Goal: Task Accomplishment & Management: Use online tool/utility

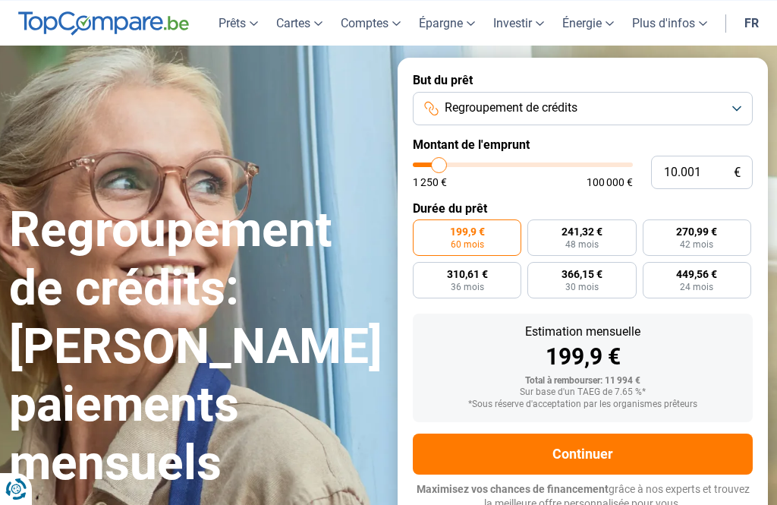
type input "13.500"
type input "13500"
type input "14.750"
type input "14750"
type input "15.750"
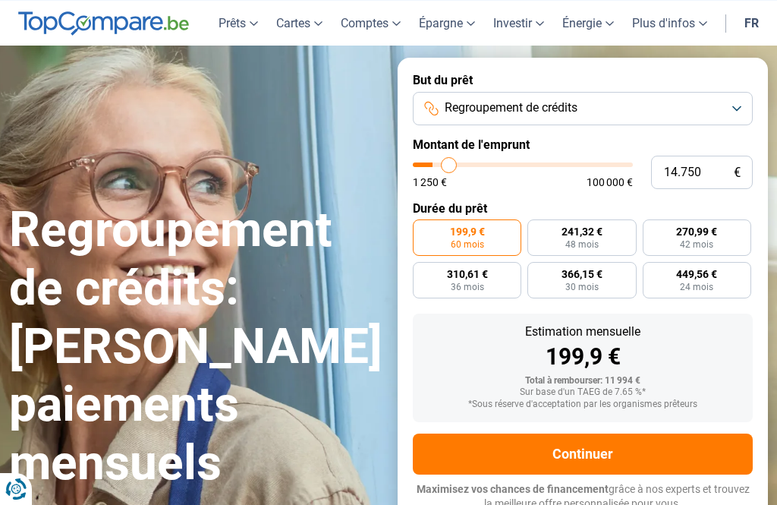
type input "15750"
type input "17.500"
type input "17500"
type input "19.500"
type input "19500"
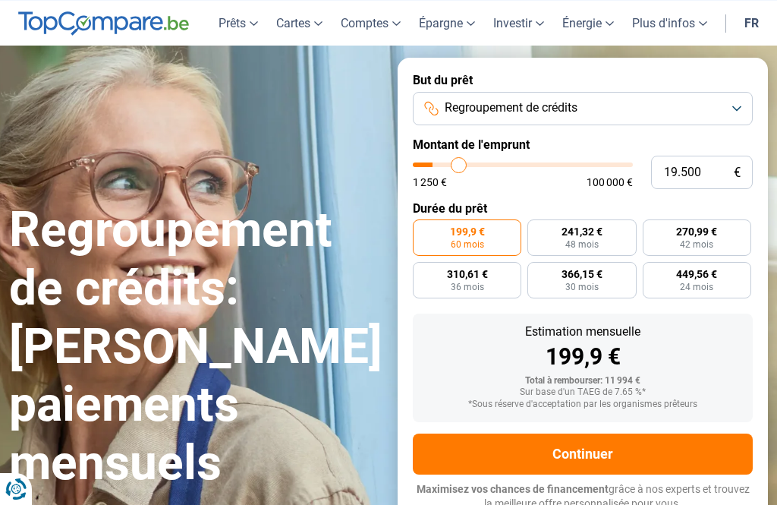
type input "21.250"
type input "21250"
type input "22.750"
type input "22750"
type input "24.250"
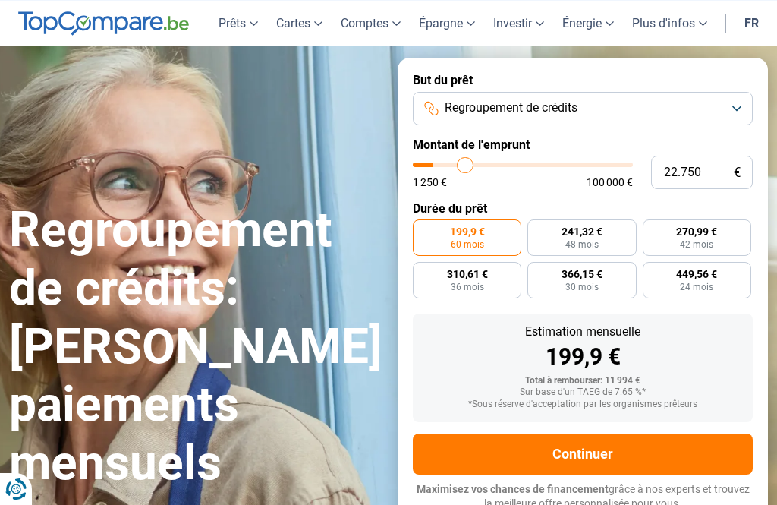
type input "24250"
type input "26.000"
type input "26000"
type input "28.250"
type input "28250"
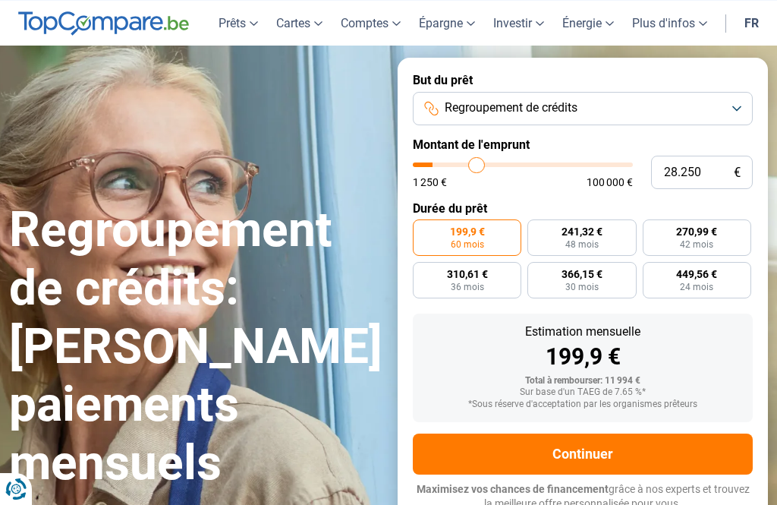
type input "29.750"
type input "29750"
type input "32.000"
type input "32000"
type input "35.250"
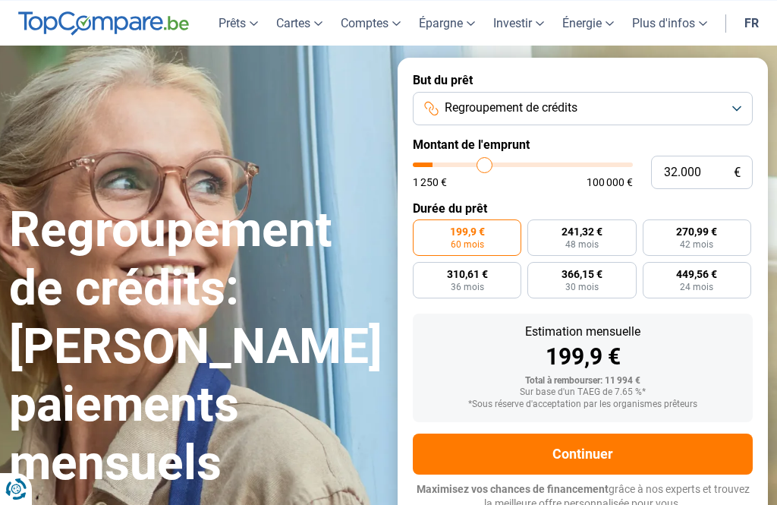
type input "35250"
type input "38.250"
type input "38250"
radio input "false"
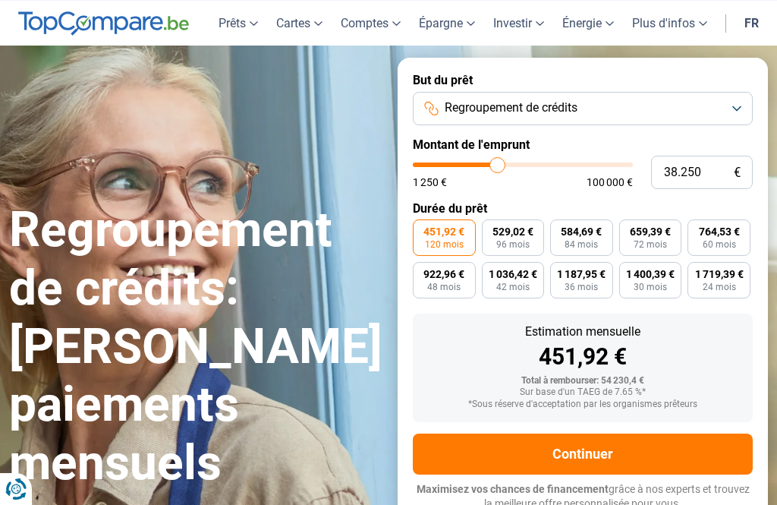
type input "32.500"
type input "32500"
type input "31.750"
type input "31750"
type input "31.500"
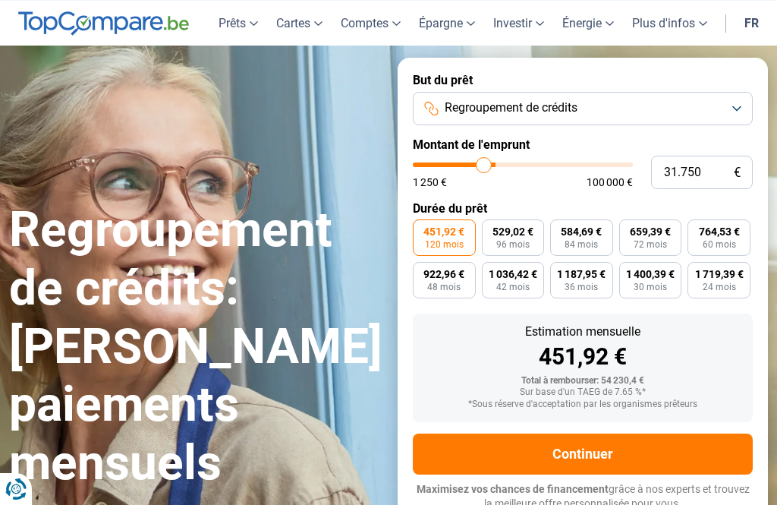
type input "31500"
type input "31.000"
type input "31000"
type input "30.750"
type input "30750"
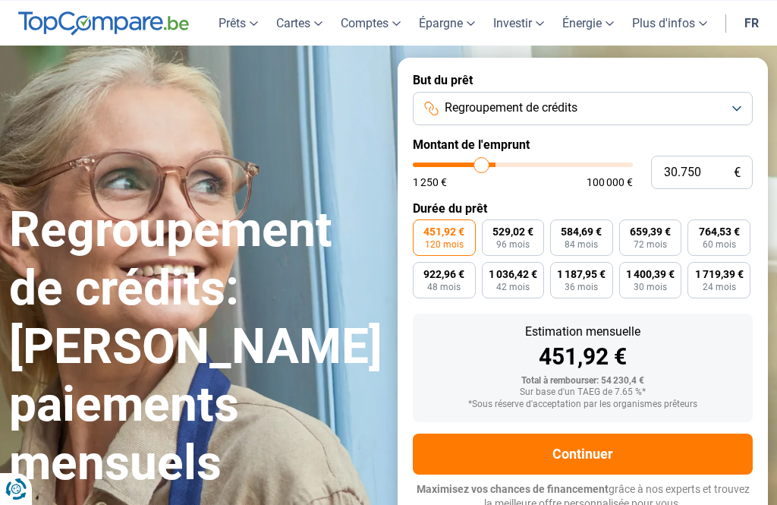
type input "30.250"
type input "30250"
type input "30.000"
type input "30000"
type input "29.500"
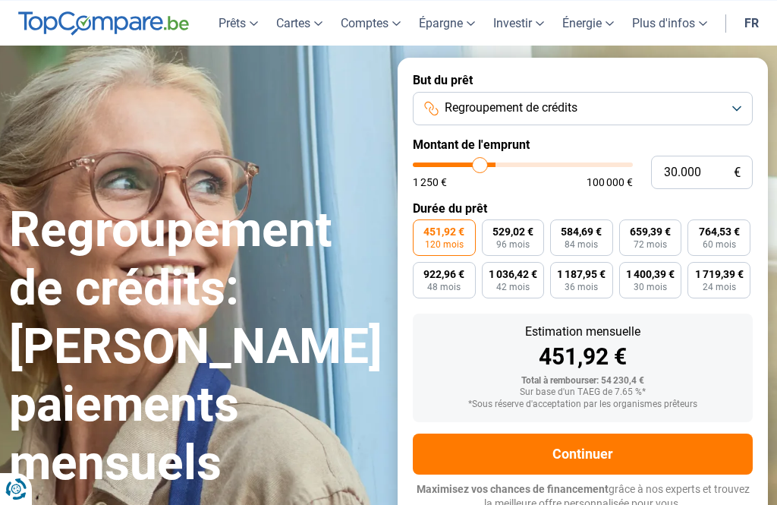
type input "29500"
type input "29.250"
type input "29250"
type input "28.750"
type input "28750"
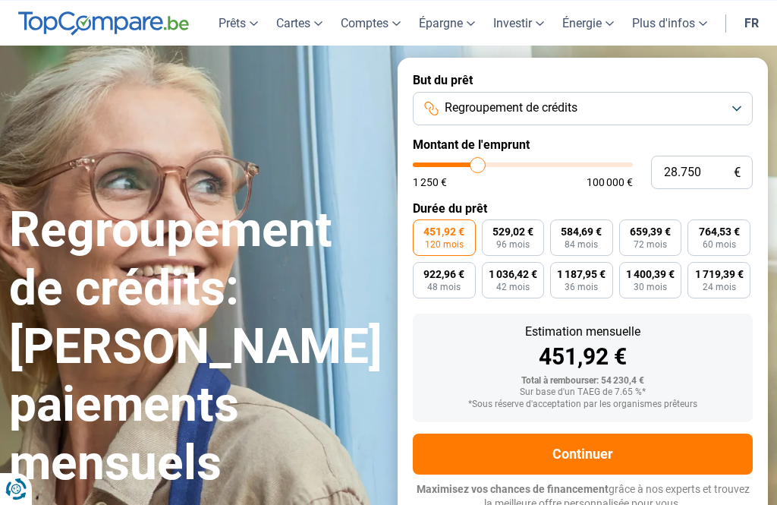
type input "28.500"
type input "28500"
type input "28.000"
type input "28000"
type input "28.500"
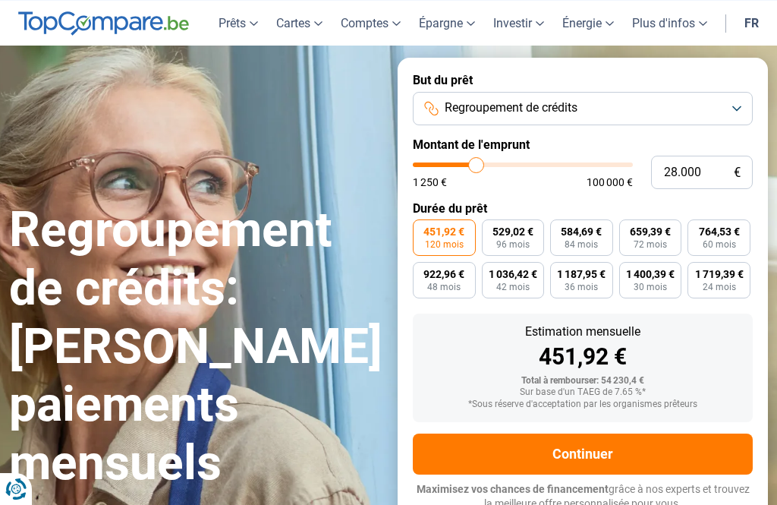
type input "28500"
type input "28.750"
type input "28750"
type input "29.250"
type input "29250"
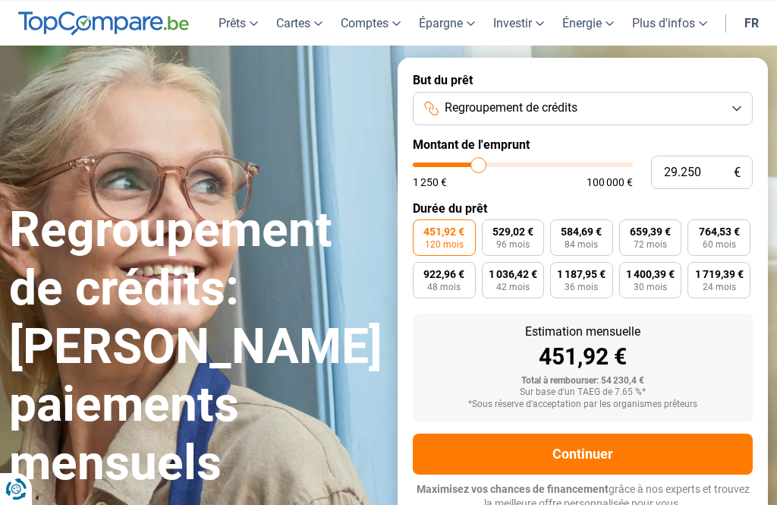
type input "29.500"
type input "29500"
type input "30.000"
type input "30000"
